Goal: Task Accomplishment & Management: Manage account settings

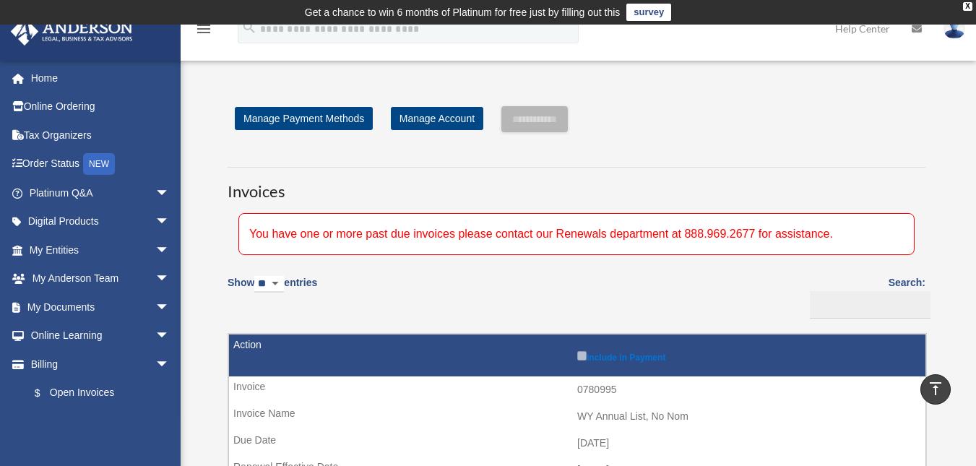
scroll to position [436, 0]
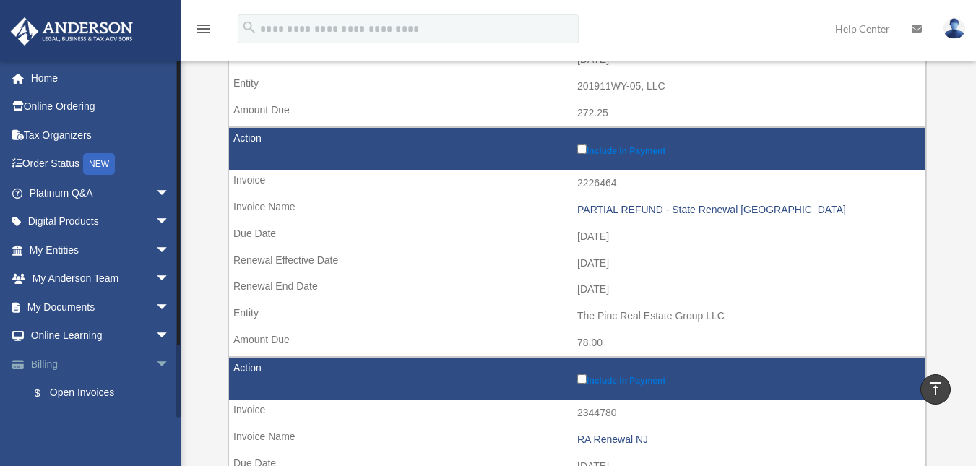
click at [155, 362] on span "arrow_drop_down" at bounding box center [169, 364] width 29 height 30
click at [155, 362] on span "arrow_drop_up" at bounding box center [169, 364] width 29 height 30
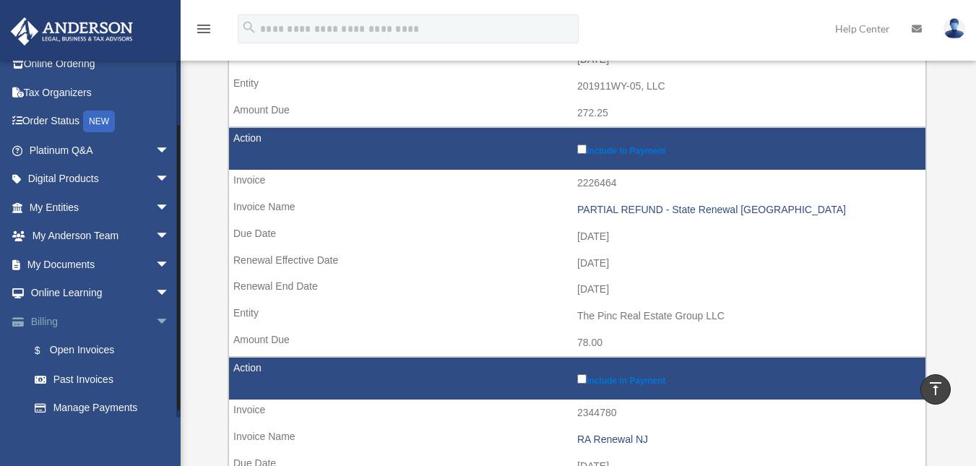
scroll to position [79, 0]
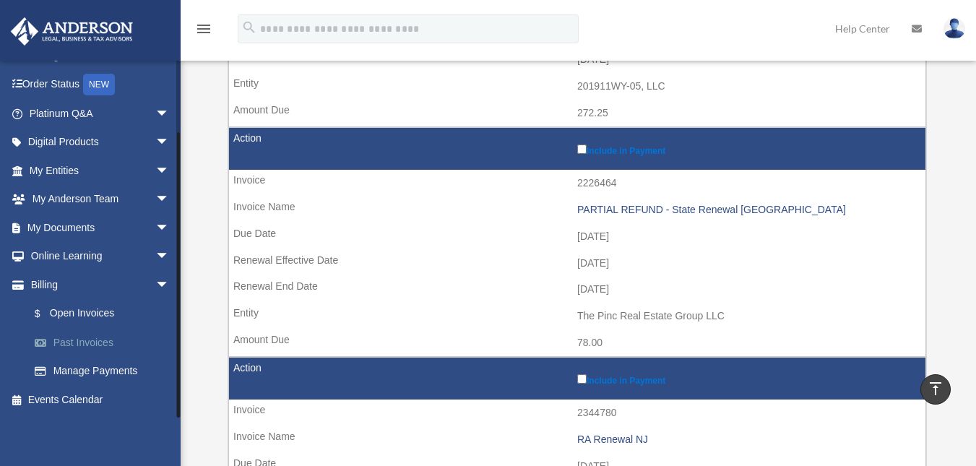
click at [95, 347] on link "Past Invoices" at bounding box center [105, 342] width 171 height 29
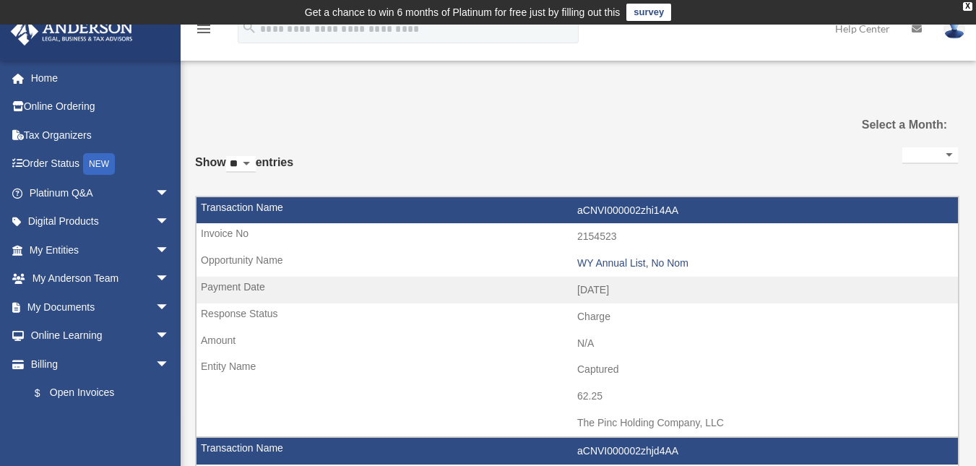
select select
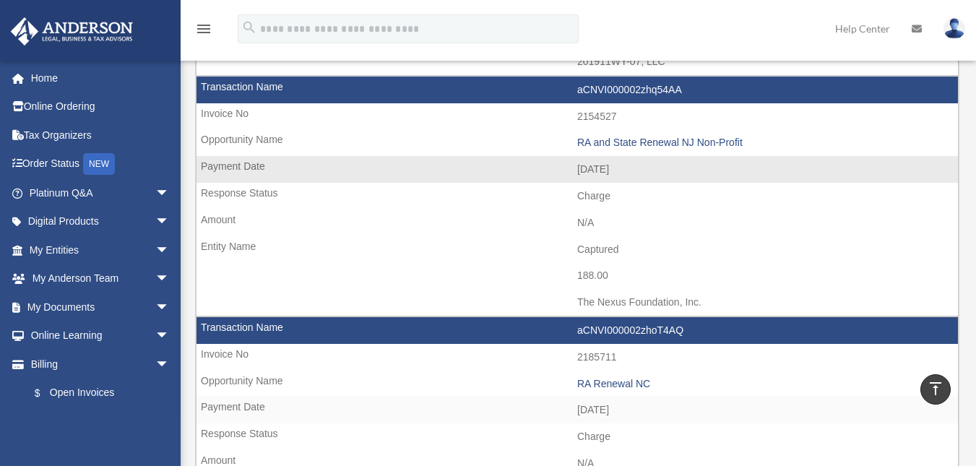
scroll to position [577, 0]
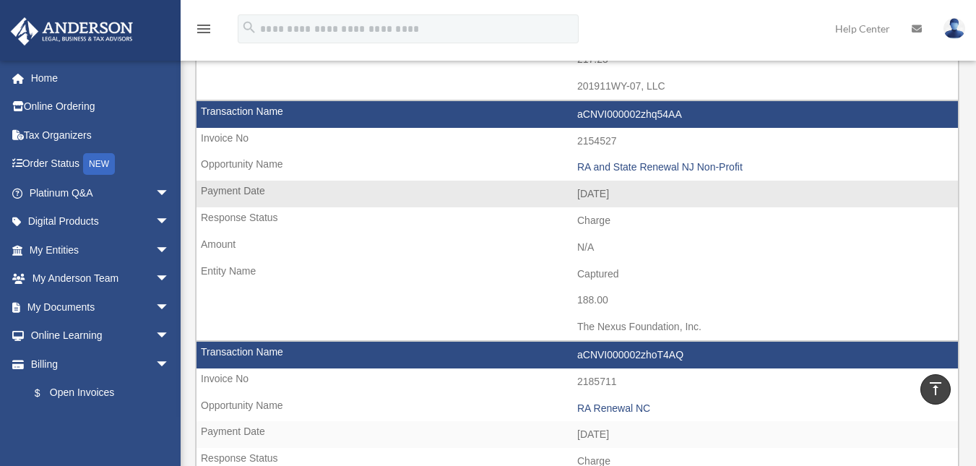
drag, startPoint x: 620, startPoint y: 136, endPoint x: 574, endPoint y: 141, distance: 46.4
click at [574, 141] on td "2154527" at bounding box center [576, 141] width 761 height 27
copy td "2154527"
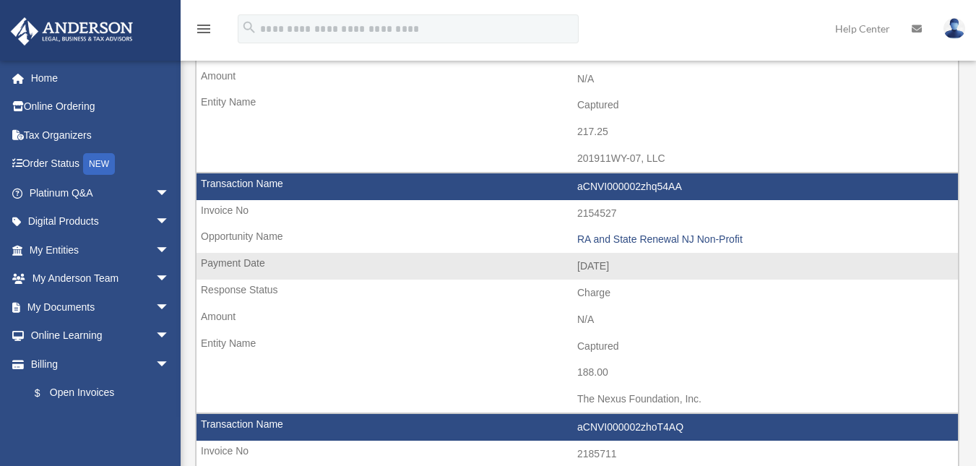
scroll to position [505, 0]
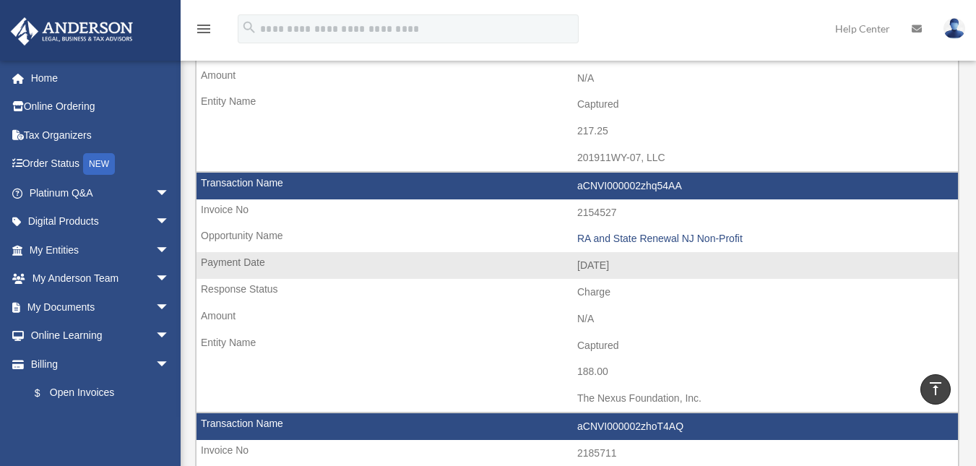
click at [248, 178] on td "aCNVI000002zhq54AA" at bounding box center [576, 186] width 761 height 27
click at [231, 204] on td "2154527" at bounding box center [576, 212] width 761 height 27
drag, startPoint x: 240, startPoint y: 242, endPoint x: 407, endPoint y: 230, distance: 167.2
click at [256, 243] on td "RA and State Renewal NJ Non-Profit" at bounding box center [576, 238] width 761 height 27
click at [696, 246] on td "RA and State Renewal NJ Non-Profit" at bounding box center [576, 238] width 761 height 27
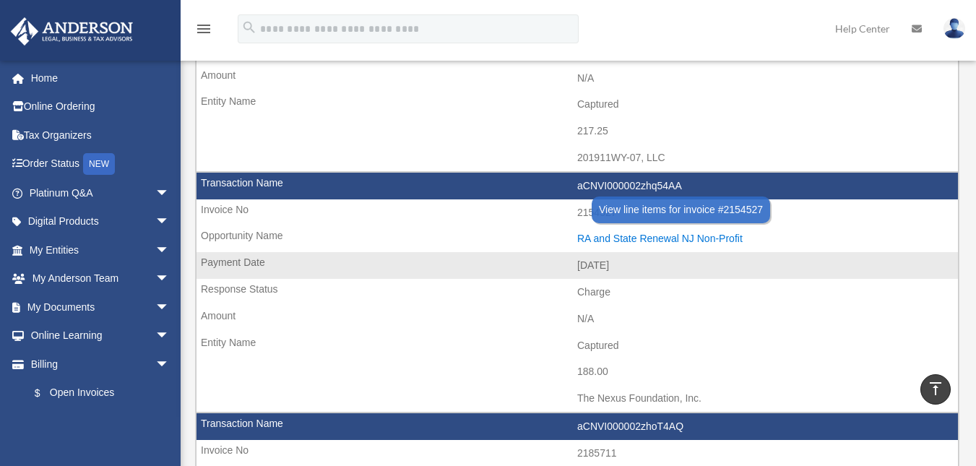
click at [695, 239] on div "RA and State Renewal NJ Non-Profit" at bounding box center [763, 239] width 373 height 12
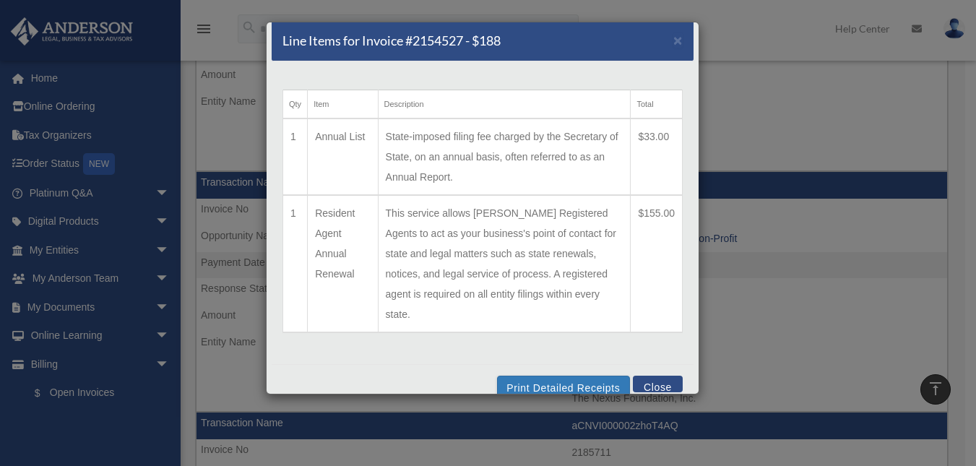
scroll to position [9, 0]
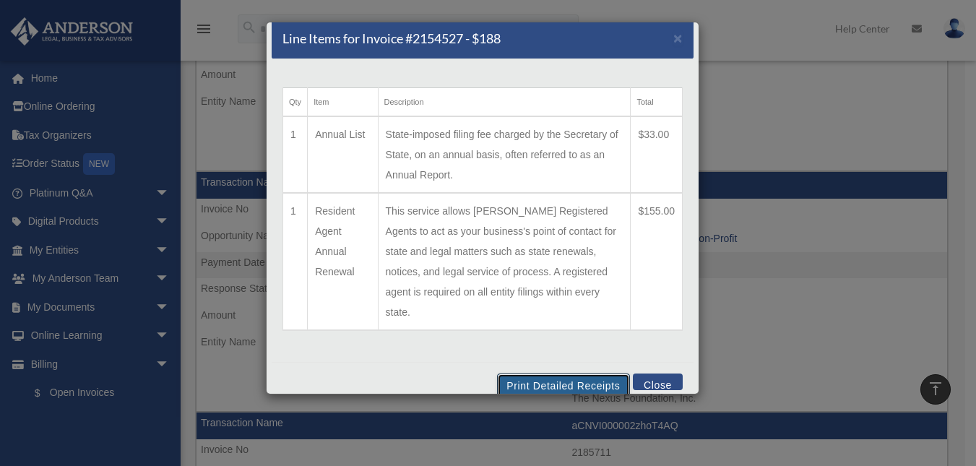
click at [578, 373] on button "Print Detailed Receipts" at bounding box center [563, 385] width 132 height 25
drag, startPoint x: 466, startPoint y: 48, endPoint x: 417, endPoint y: 46, distance: 48.4
click at [417, 46] on h5 "Line Items for Invoice #2154527 - $188" at bounding box center [391, 39] width 218 height 18
click at [641, 373] on button "Close" at bounding box center [658, 381] width 50 height 17
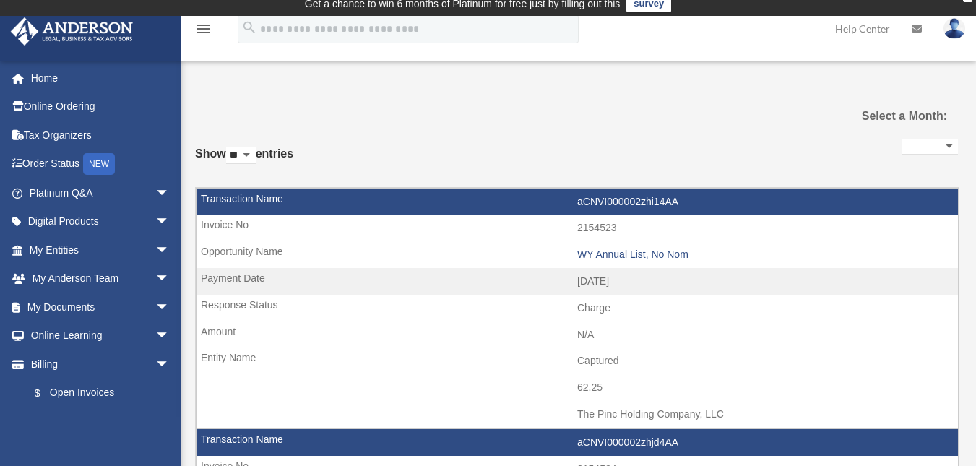
scroll to position [0, 0]
